Goal: Browse casually: Explore the website without a specific task or goal

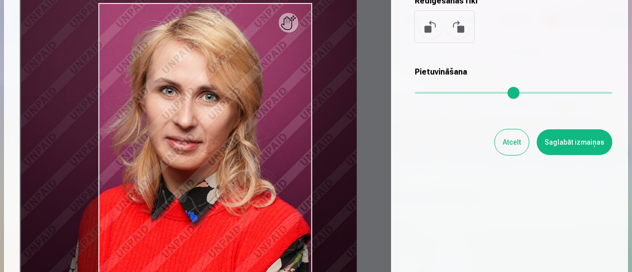
scroll to position [148, 0]
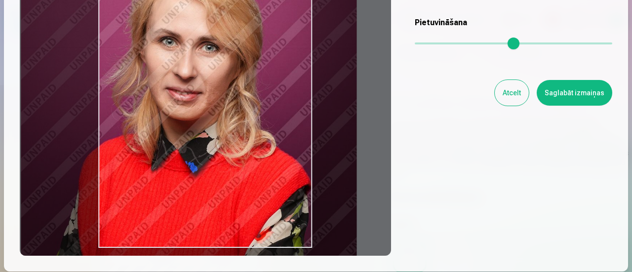
click at [563, 96] on button "Saglabāt izmaiņas" at bounding box center [575, 93] width 76 height 26
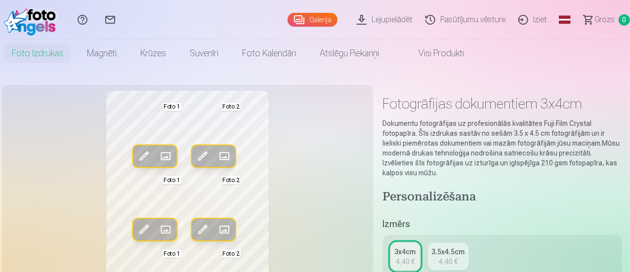
click at [195, 157] on span at bounding box center [203, 156] width 16 height 16
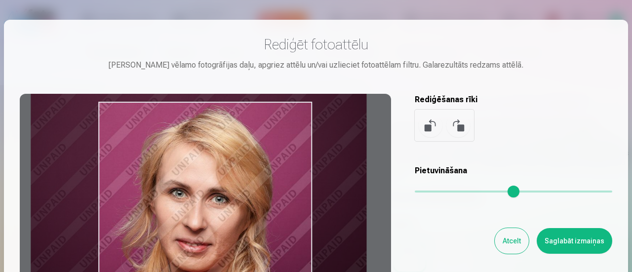
drag, startPoint x: 264, startPoint y: 175, endPoint x: 274, endPoint y: 178, distance: 10.5
click at [274, 178] on div at bounding box center [205, 249] width 371 height 310
type input "****"
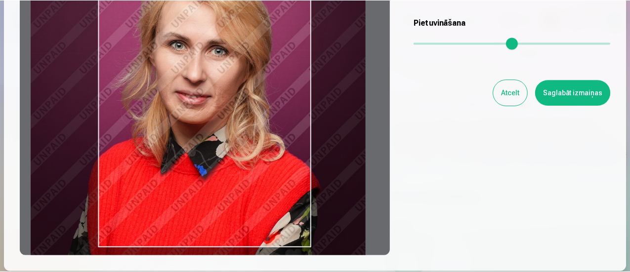
scroll to position [99, 0]
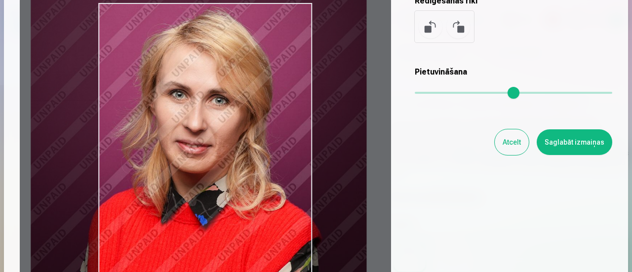
click at [589, 145] on button "Saglabāt izmaiņas" at bounding box center [575, 142] width 76 height 26
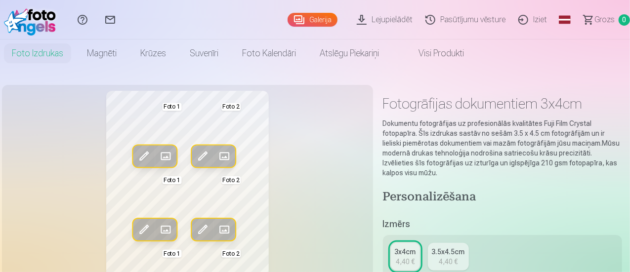
click at [160, 156] on span at bounding box center [166, 156] width 16 height 16
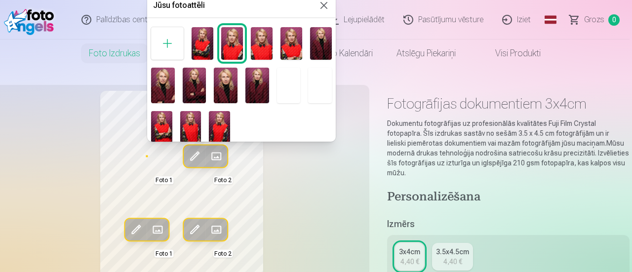
click at [320, 8] on button at bounding box center [324, 6] width 12 height 12
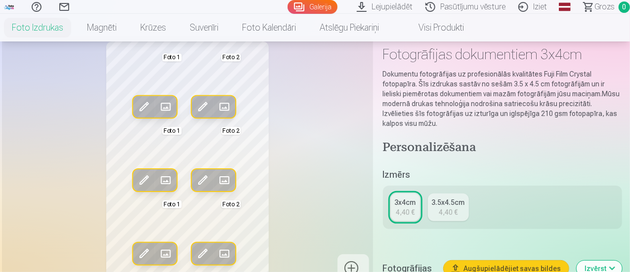
scroll to position [0, 0]
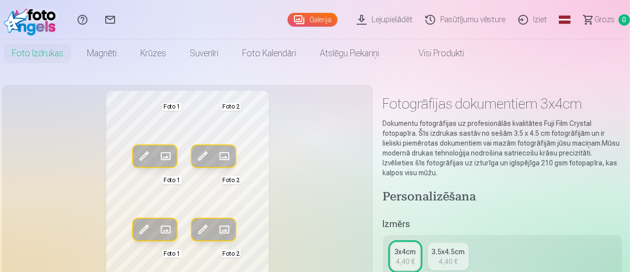
click at [158, 160] on span at bounding box center [166, 156] width 16 height 16
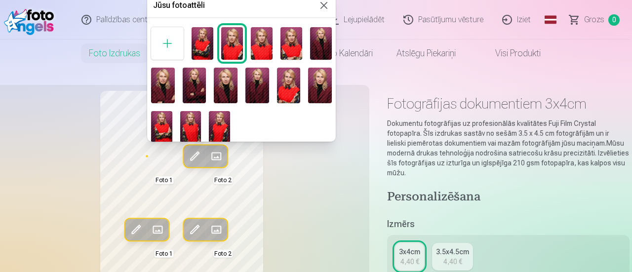
click at [320, 45] on img at bounding box center [321, 43] width 22 height 33
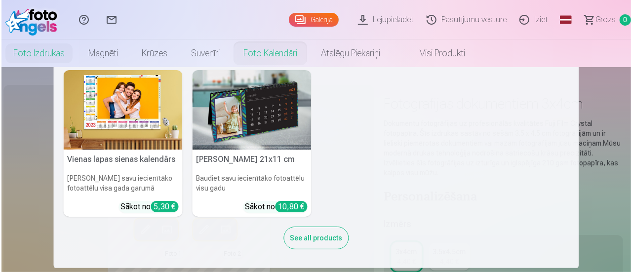
scroll to position [49, 0]
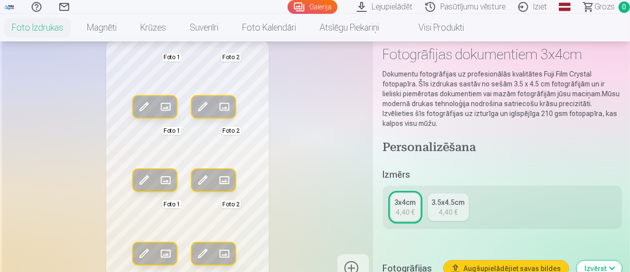
click at [136, 107] on span at bounding box center [144, 107] width 16 height 16
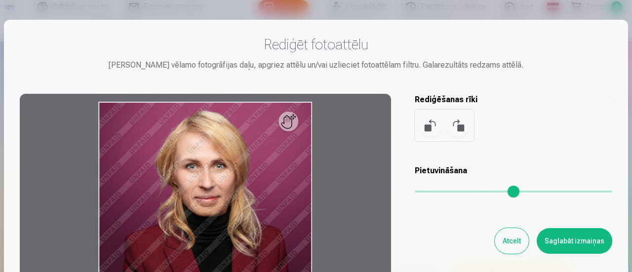
scroll to position [99, 0]
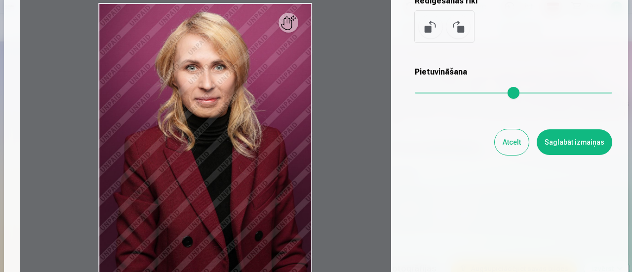
click at [297, 30] on div at bounding box center [205, 150] width 371 height 310
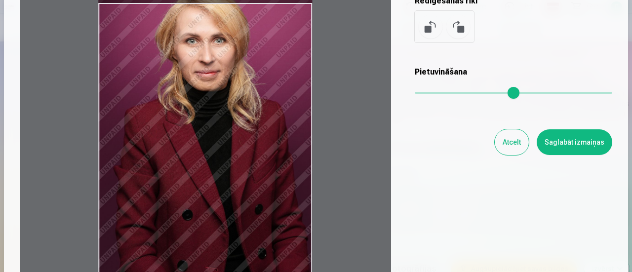
drag, startPoint x: 246, startPoint y: 46, endPoint x: 224, endPoint y: -5, distance: 56.0
click at [224, 0] on html "Palīdzības centrs Sazinies ar mums Galerija Lejupielādēt Pasūtījumu vēsture Izi…" at bounding box center [316, 87] width 632 height 272
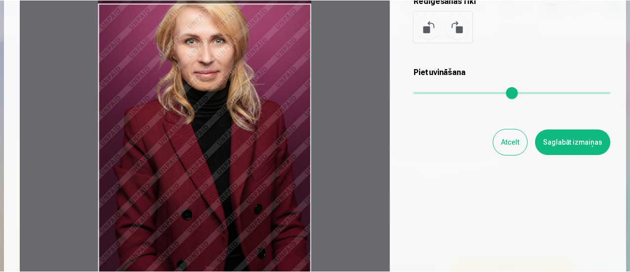
scroll to position [0, 0]
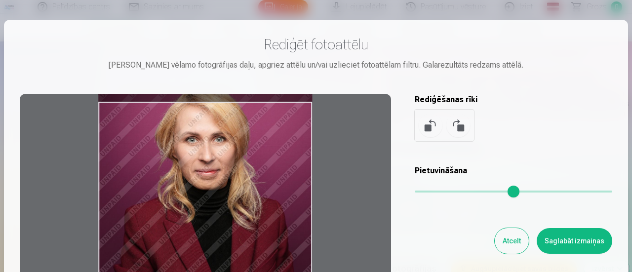
click at [512, 254] on div "Rediģēt fotoattēlu [PERSON_NAME] vēlamo fotogrāfijas daļu, apgriez attēlu un/va…" at bounding box center [316, 220] width 593 height 368
click at [502, 244] on button "Atcelt" at bounding box center [512, 241] width 34 height 26
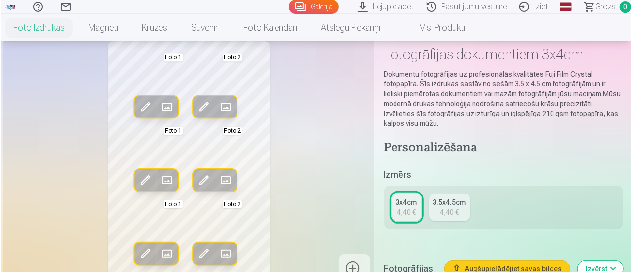
scroll to position [198, 0]
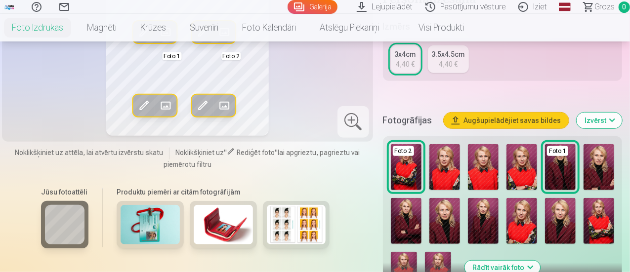
click at [454, 206] on img at bounding box center [444, 221] width 31 height 46
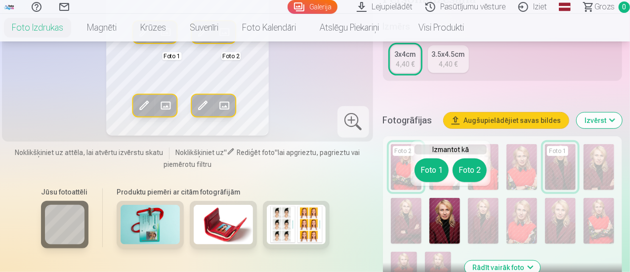
click at [434, 173] on button "Foto 1" at bounding box center [431, 171] width 34 height 24
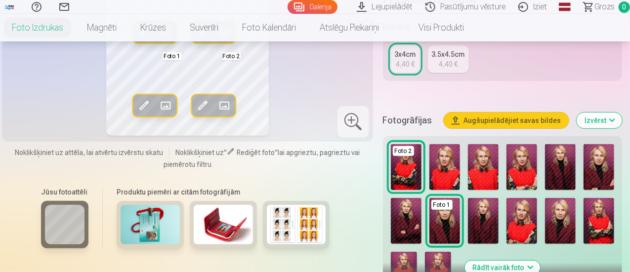
click at [495, 217] on img at bounding box center [483, 221] width 31 height 46
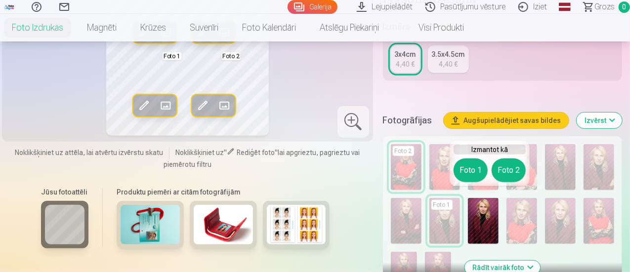
click at [470, 163] on button "Foto 1" at bounding box center [470, 171] width 34 height 24
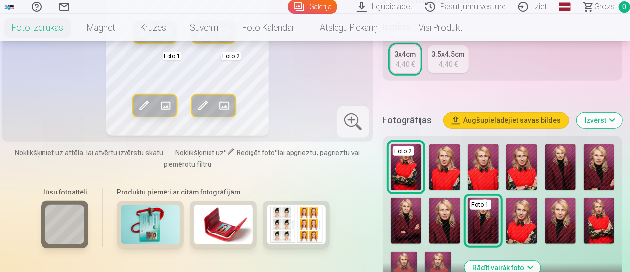
click at [137, 107] on span at bounding box center [144, 106] width 16 height 16
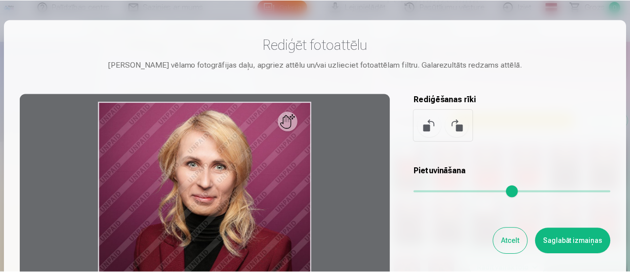
scroll to position [49, 0]
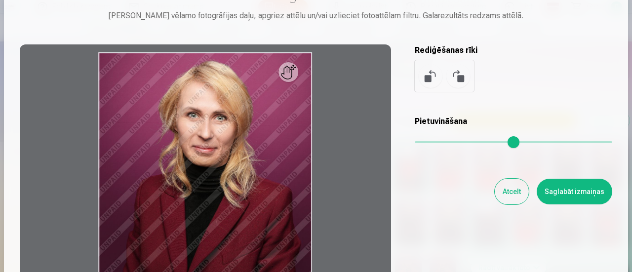
click at [517, 186] on button "Atcelt" at bounding box center [512, 192] width 34 height 26
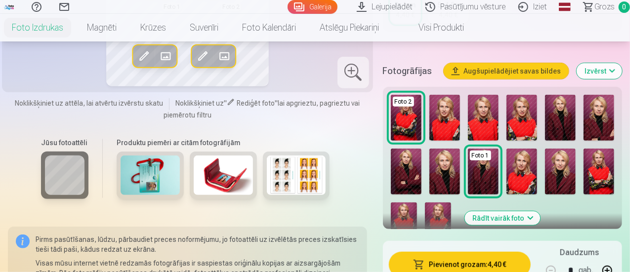
scroll to position [296, 0]
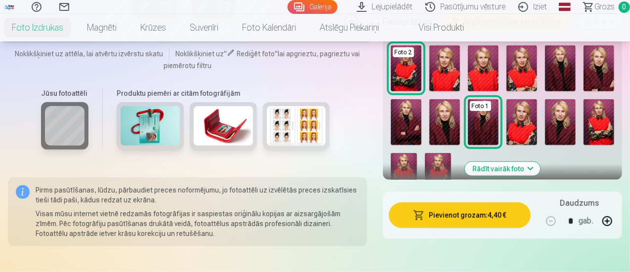
click at [610, 65] on img at bounding box center [598, 68] width 31 height 46
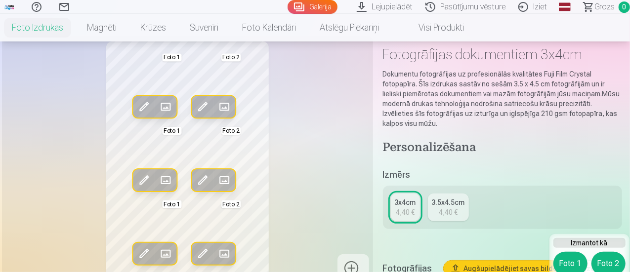
scroll to position [99, 0]
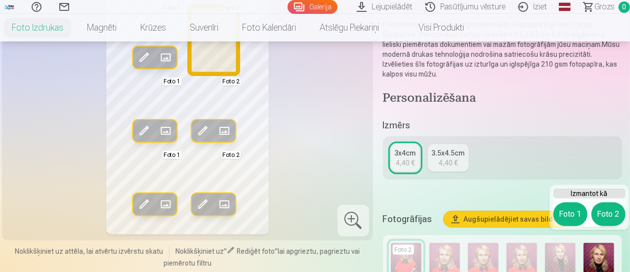
click at [602, 210] on button "Foto 2" at bounding box center [608, 215] width 34 height 24
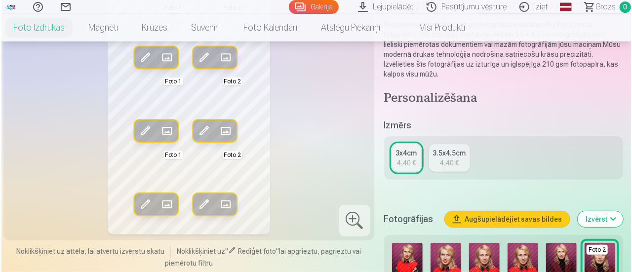
scroll to position [198, 0]
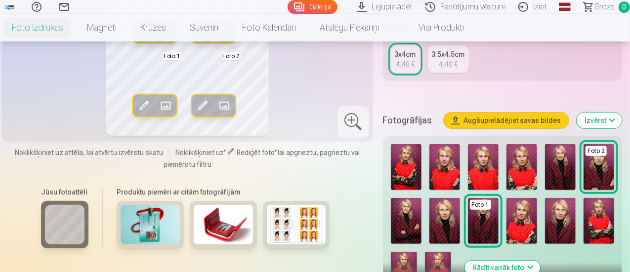
click at [573, 156] on img at bounding box center [560, 167] width 31 height 46
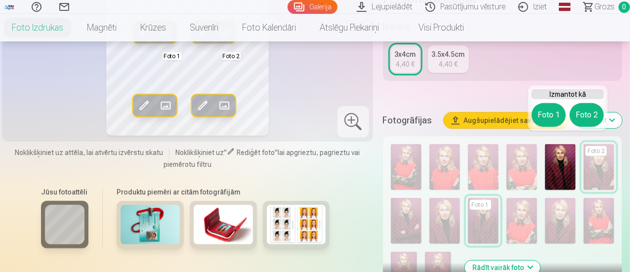
click at [579, 112] on button "Foto 2" at bounding box center [587, 115] width 34 height 24
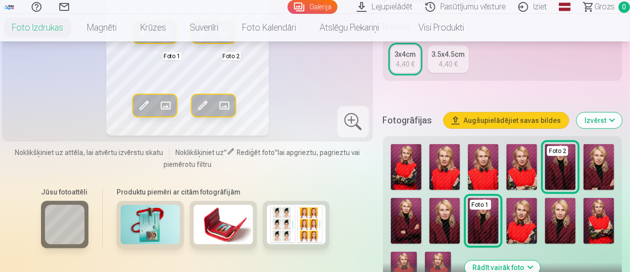
click at [198, 103] on span at bounding box center [203, 106] width 16 height 16
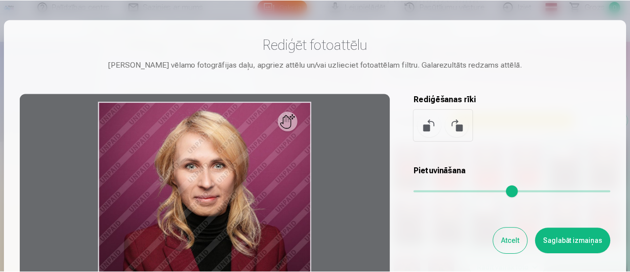
scroll to position [99, 0]
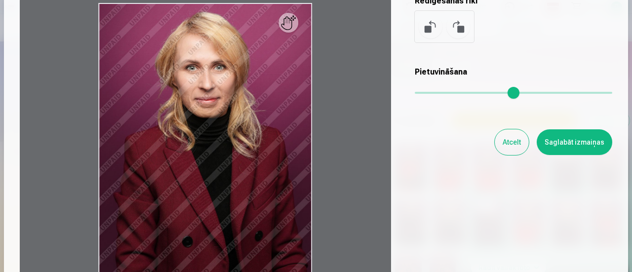
click at [516, 137] on button "Atcelt" at bounding box center [512, 142] width 34 height 26
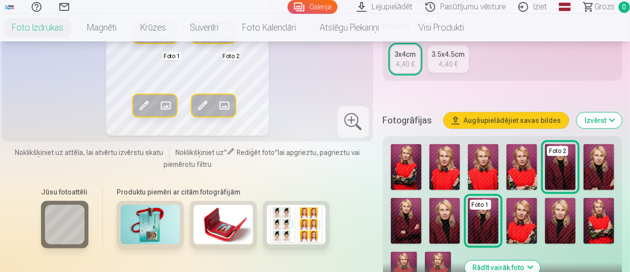
click at [611, 151] on img at bounding box center [598, 167] width 31 height 46
click at [362, 198] on div "Jūsu fotoattēli Produktu piemēri ar citām fotogrāfijām" at bounding box center [187, 222] width 359 height 83
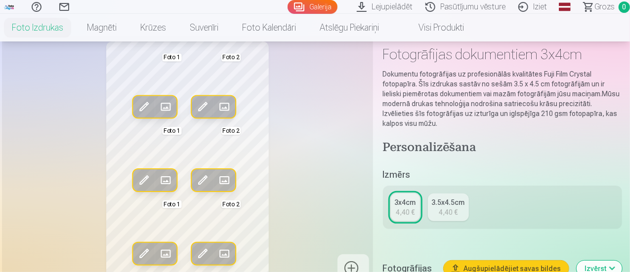
scroll to position [0, 0]
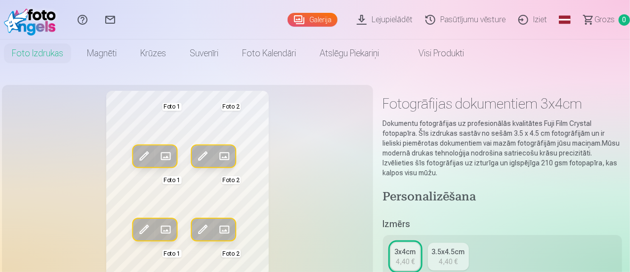
click at [287, 17] on link "Galerija" at bounding box center [312, 20] width 50 height 14
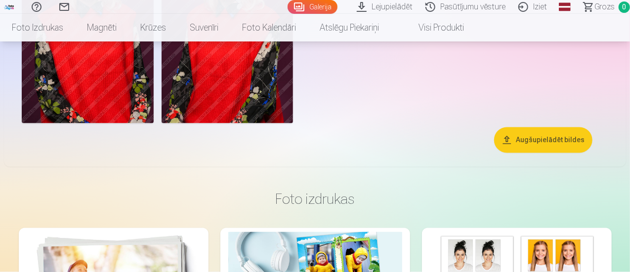
scroll to position [938, 0]
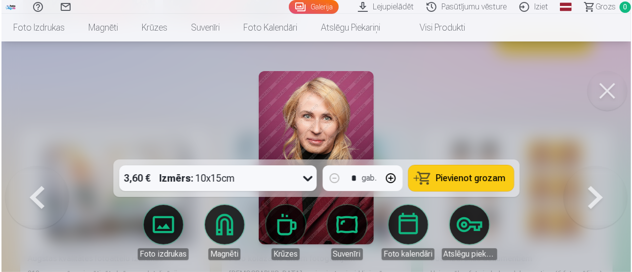
scroll to position [940, 0]
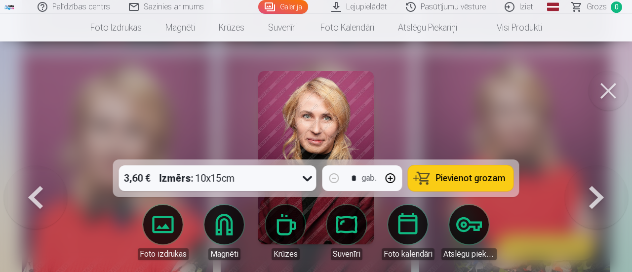
click at [612, 86] on button at bounding box center [609, 91] width 40 height 40
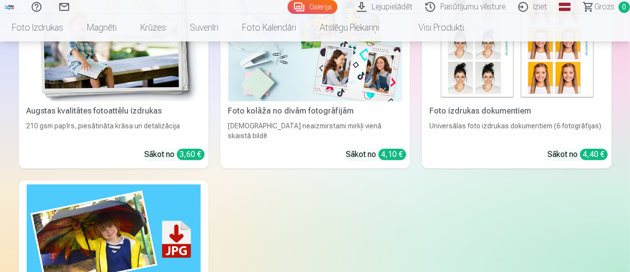
scroll to position [988, 0]
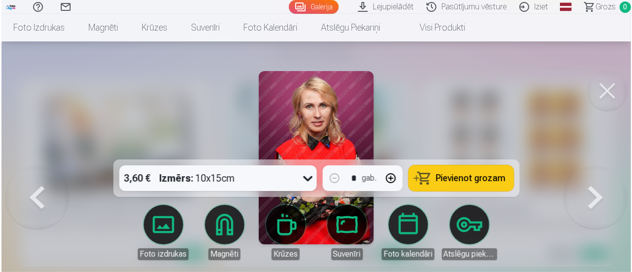
scroll to position [991, 0]
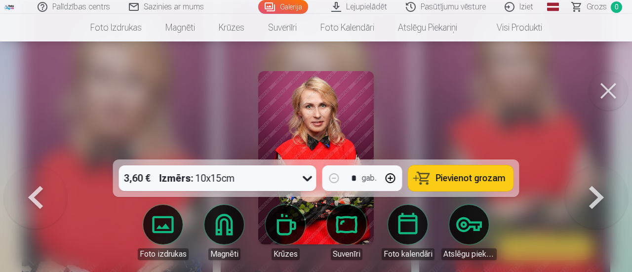
click at [607, 88] on button at bounding box center [609, 91] width 40 height 40
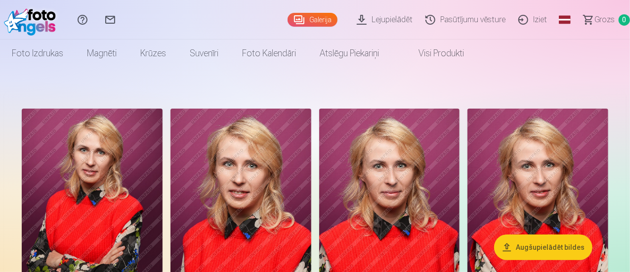
click at [50, 27] on img at bounding box center [32, 20] width 57 height 32
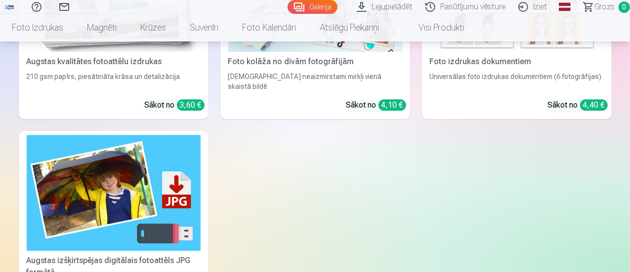
scroll to position [1334, 0]
